Goal: Task Accomplishment & Management: Use online tool/utility

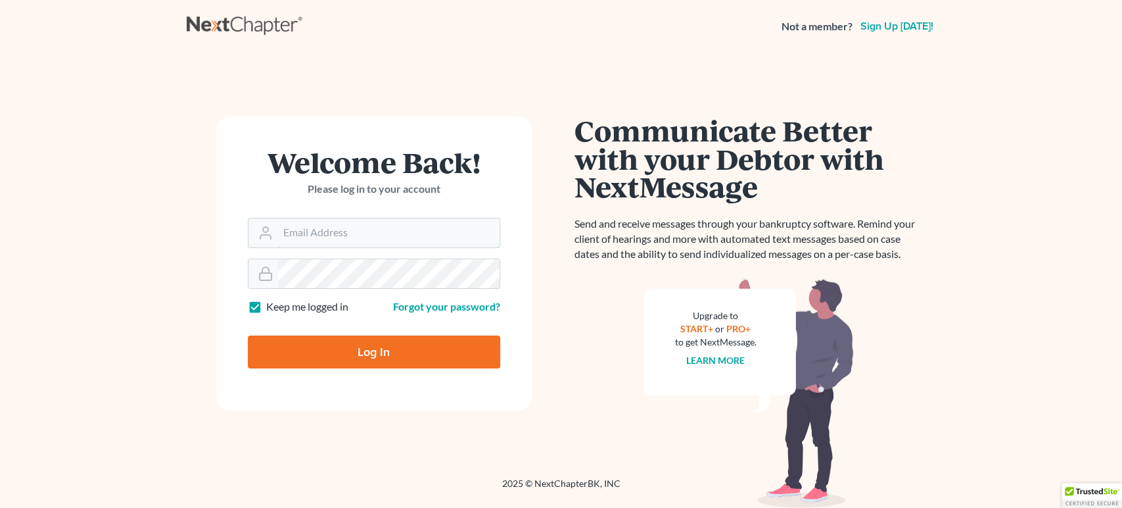
type input "[EMAIL_ADDRESS][DOMAIN_NAME]"
click at [381, 355] on input "Log In" at bounding box center [374, 351] width 253 height 33
type input "Thinking..."
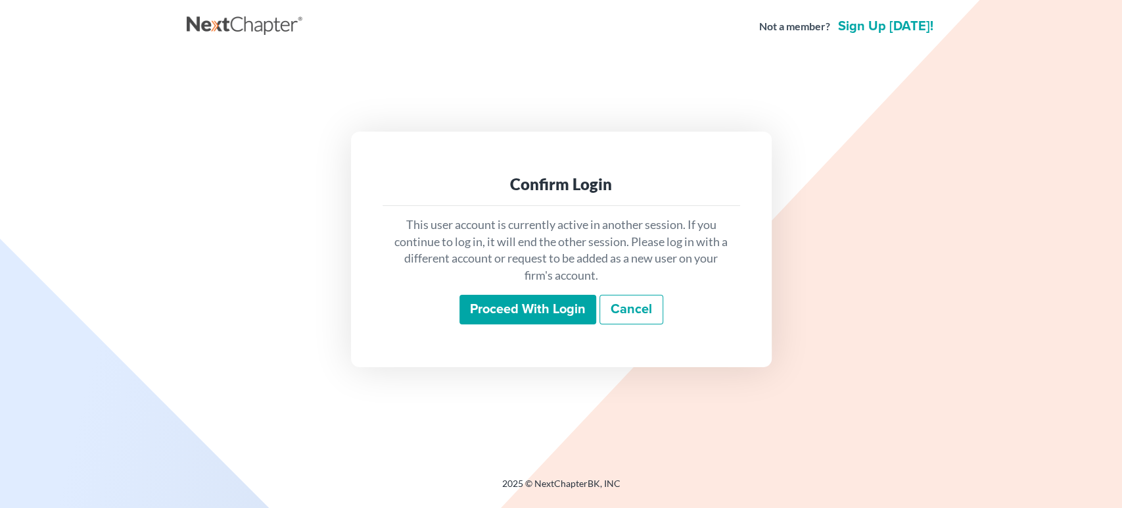
click at [557, 318] on input "Proceed with login" at bounding box center [528, 310] width 137 height 30
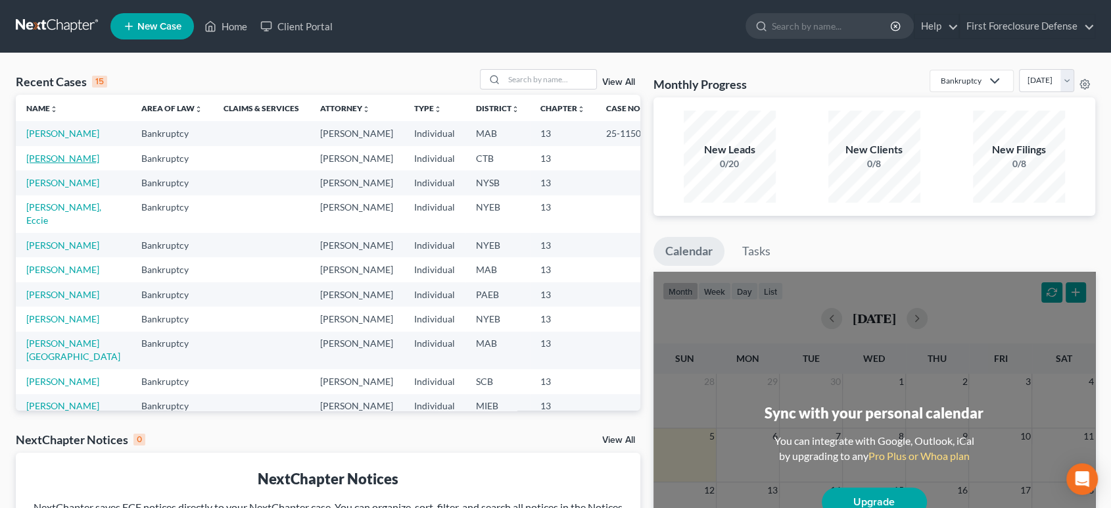
click at [50, 164] on link "[PERSON_NAME]" at bounding box center [62, 158] width 73 height 11
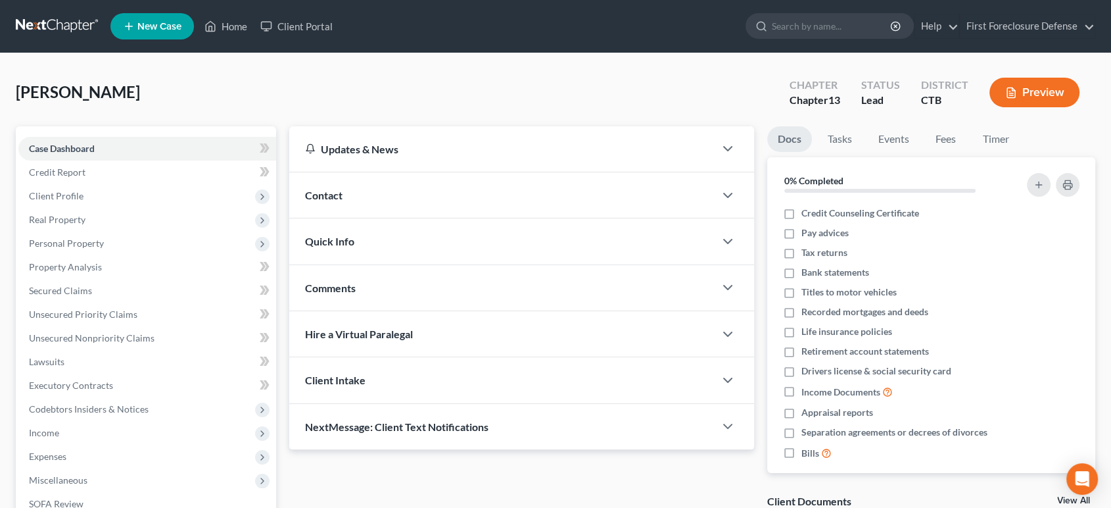
scroll to position [214, 0]
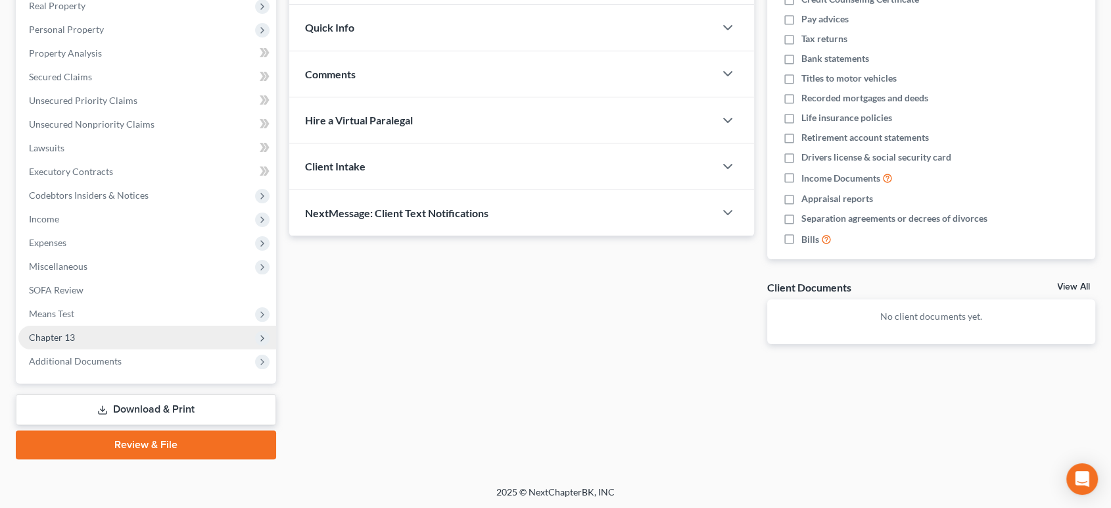
click at [60, 337] on span "Chapter 13" at bounding box center [52, 336] width 46 height 11
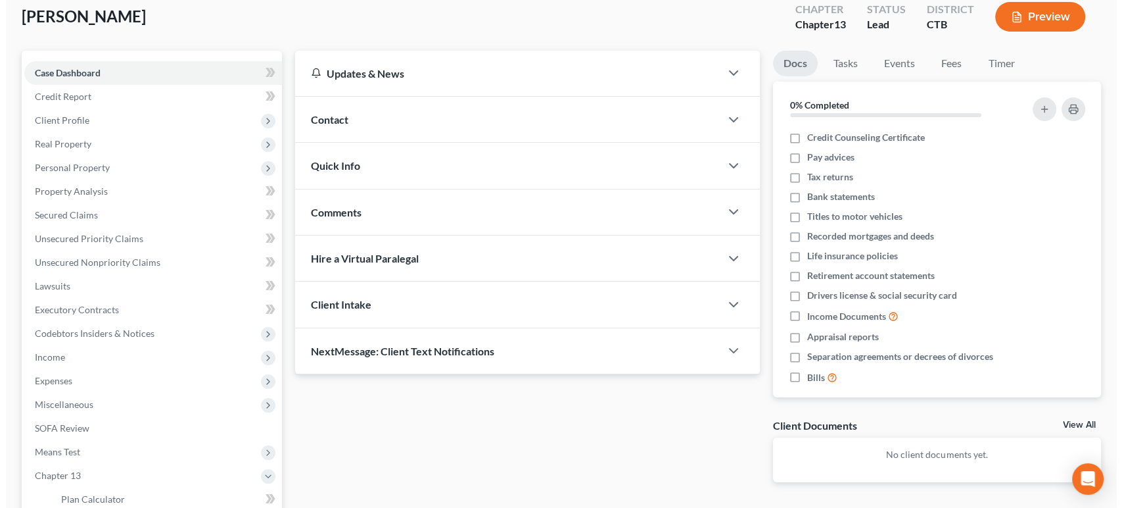
scroll to position [0, 0]
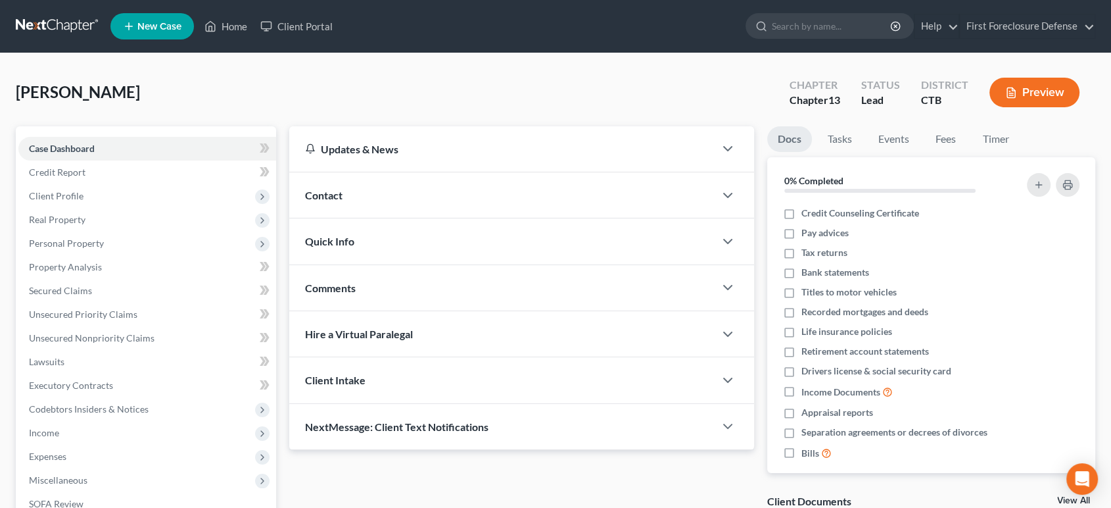
click at [1035, 82] on button "Preview" at bounding box center [1035, 93] width 90 height 30
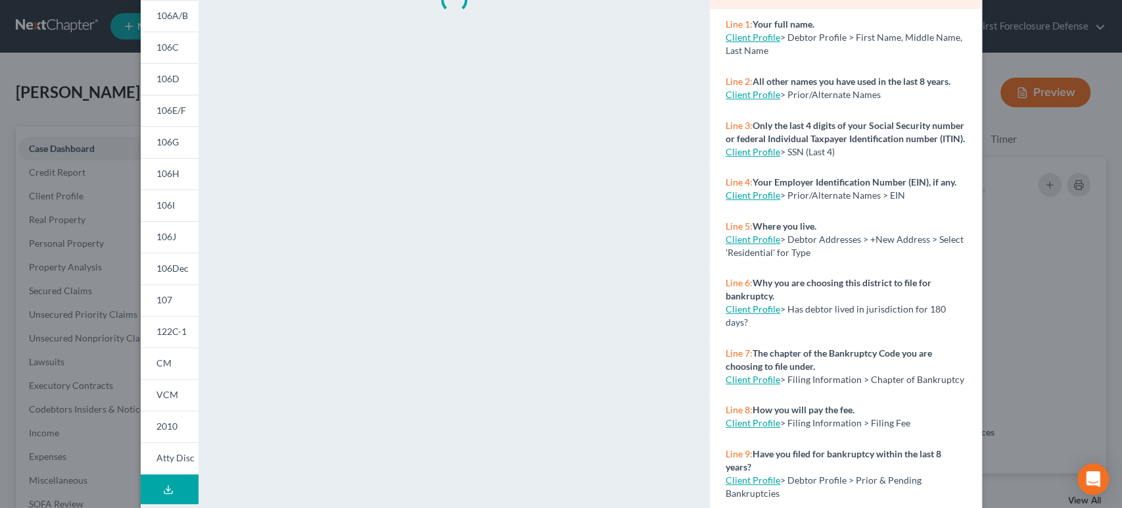
scroll to position [221, 0]
